Goal: Information Seeking & Learning: Learn about a topic

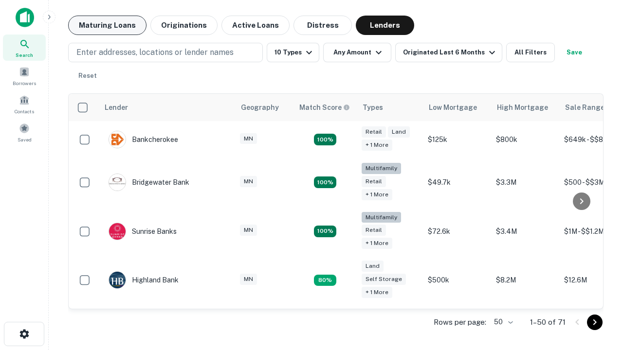
click at [107, 25] on button "Maturing Loans" at bounding box center [107, 25] width 78 height 19
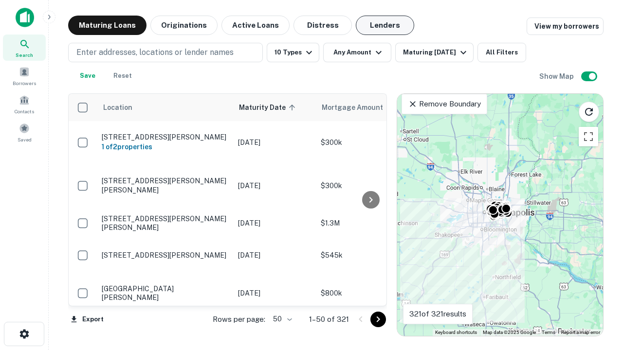
click at [385, 25] on button "Lenders" at bounding box center [385, 25] width 58 height 19
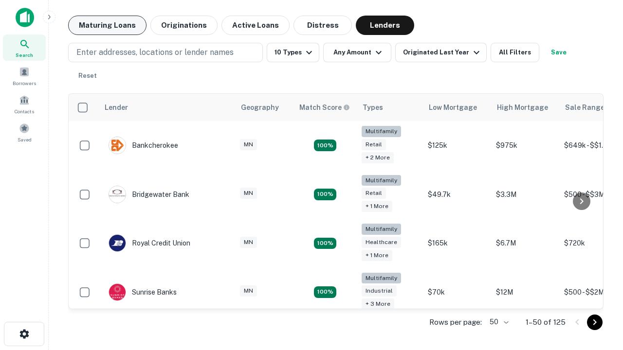
click at [107, 25] on button "Maturing Loans" at bounding box center [107, 25] width 78 height 19
